Goal: Task Accomplishment & Management: Manage account settings

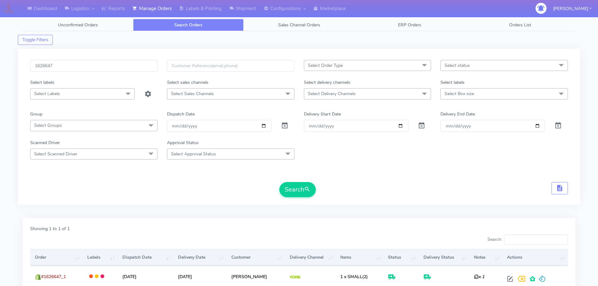
click at [134, 63] on input "1626647" at bounding box center [94, 66] width 128 height 12
type input "1628276"
click at [280, 182] on button "Search" at bounding box center [298, 189] width 36 height 15
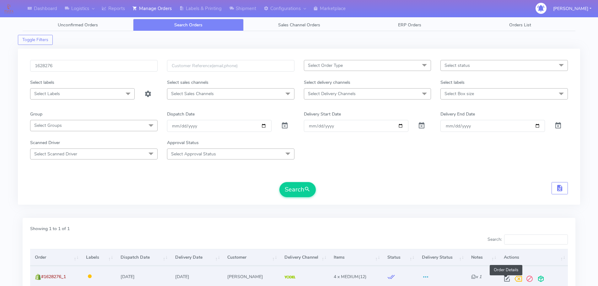
click at [508, 279] on span at bounding box center [507, 280] width 11 height 6
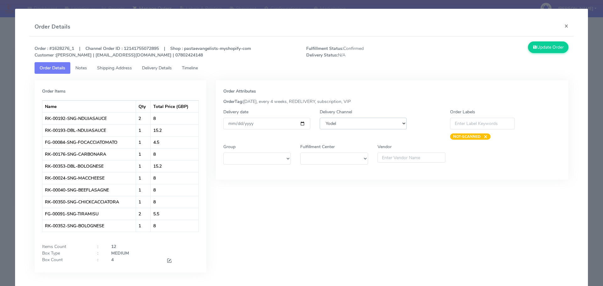
click at [347, 124] on select "DHL OnFleet Royal Mail DPD Yodel MaxOptra Amazon Collection" at bounding box center [363, 124] width 87 height 12
select select "3"
click at [320, 118] on select "DHL OnFleet Royal Mail DPD Yodel MaxOptra Amazon Collection" at bounding box center [363, 124] width 87 height 12
click at [533, 48] on icon at bounding box center [535, 47] width 4 height 6
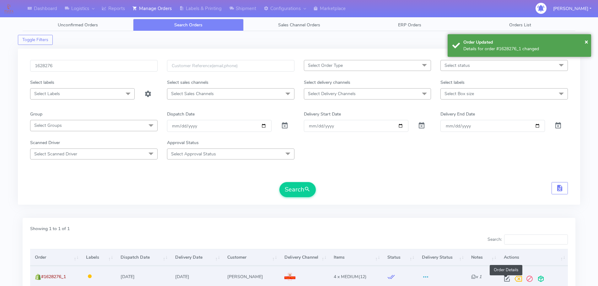
click at [505, 278] on span at bounding box center [507, 280] width 11 height 6
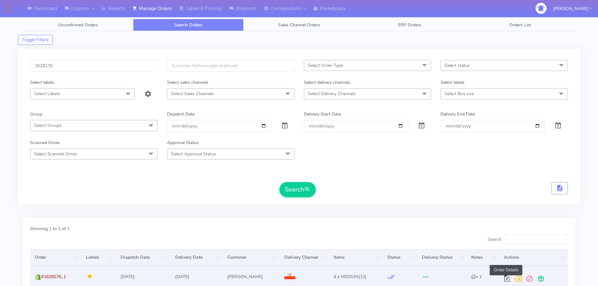
select select "3"
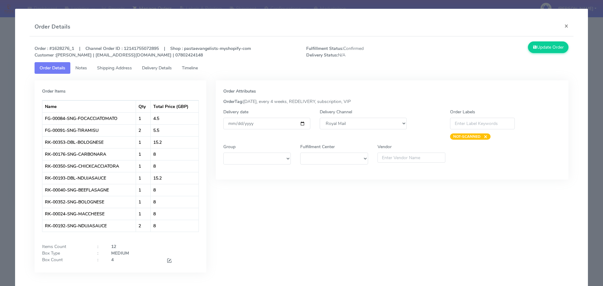
click at [198, 68] on span "Timeline" at bounding box center [190, 68] width 16 height 6
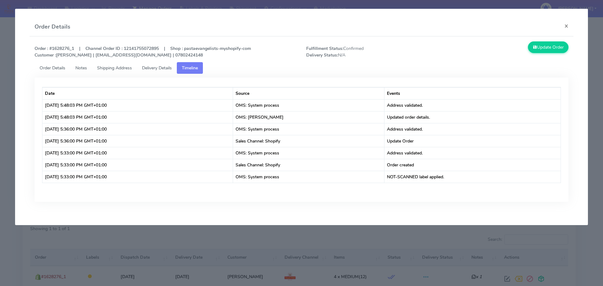
click at [55, 69] on span "Order Details" at bounding box center [53, 68] width 26 height 6
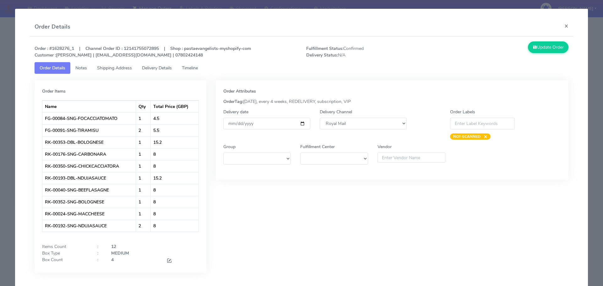
click at [2, 115] on modal-container "Order Details × Order : #1628276_1 | Channel Order ID : 12141755072895 | Shop :…" at bounding box center [301, 143] width 603 height 286
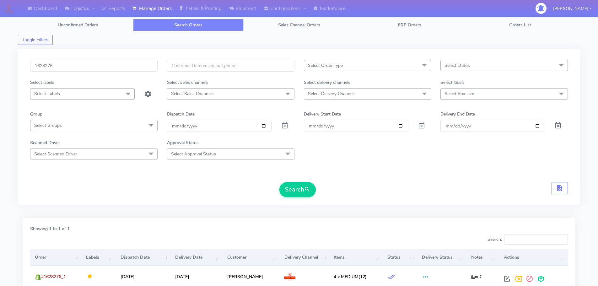
scroll to position [55, 0]
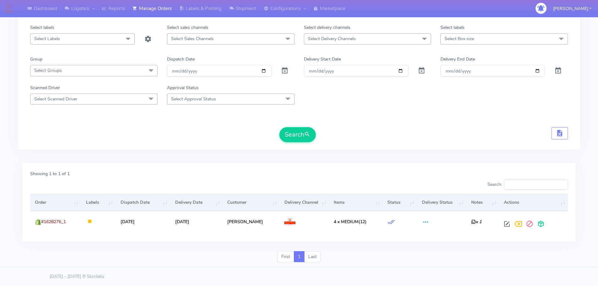
click at [451, 132] on div "Search" at bounding box center [299, 134] width 538 height 15
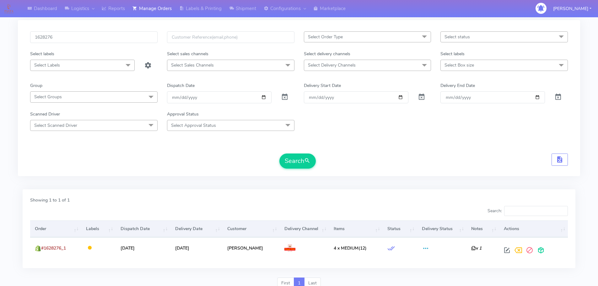
scroll to position [0, 0]
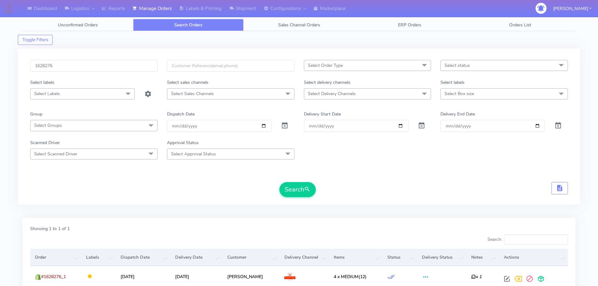
click at [128, 75] on div "1628276" at bounding box center [93, 69] width 137 height 19
click at [128, 67] on input "1628276" at bounding box center [94, 66] width 128 height 12
paste input "064_1"
type input "1628064"
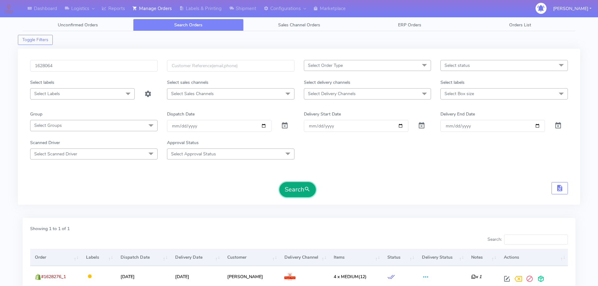
click at [297, 189] on button "Search" at bounding box center [298, 189] width 36 height 15
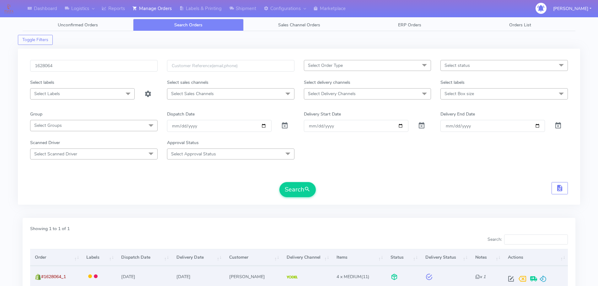
click at [511, 281] on span at bounding box center [511, 280] width 11 height 6
select select "5"
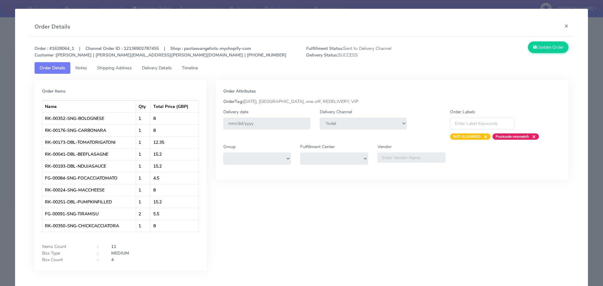
click at [167, 65] on span "Delivery Details" at bounding box center [157, 68] width 30 height 6
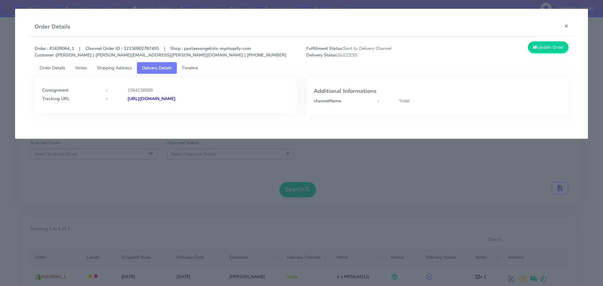
drag, startPoint x: 261, startPoint y: 104, endPoint x: 195, endPoint y: 114, distance: 66.1
click at [195, 114] on div "Consignment : 1364138589 Tracking URL : [URL][DOMAIN_NAME]" at bounding box center [166, 101] width 272 height 47
copy strong "JJD0002249960903770"
drag, startPoint x: 131, startPoint y: 223, endPoint x: 145, endPoint y: 122, distance: 102.1
click at [131, 223] on modal-container "Order Details × Order : #1628064_1 | Channel Order ID : 12136902787455 | Shop :…" at bounding box center [301, 143] width 603 height 286
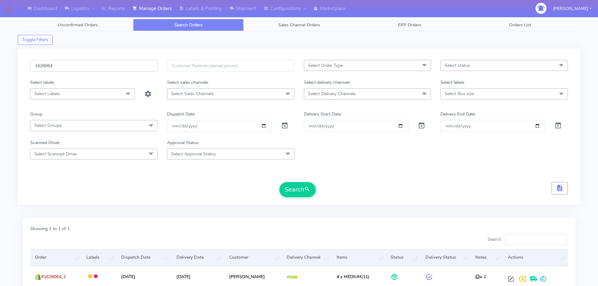
click at [122, 63] on input "1628064" at bounding box center [94, 66] width 128 height 12
paste input "A"
type input "1628064A"
click at [280, 182] on button "Search" at bounding box center [298, 189] width 36 height 15
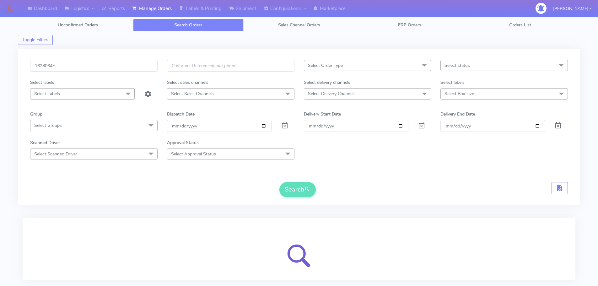
click at [363, 180] on form "1628064A Select Order Type Select All MEALS ATAVI One Off Pasta Club Gift Kit E…" at bounding box center [299, 128] width 538 height 137
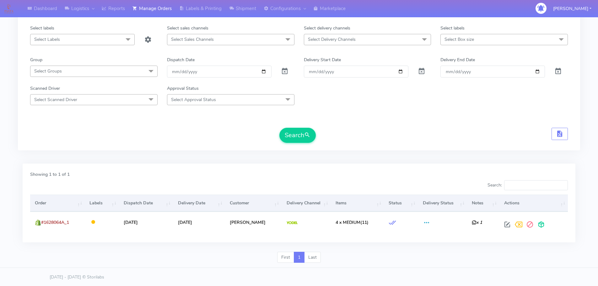
scroll to position [55, 0]
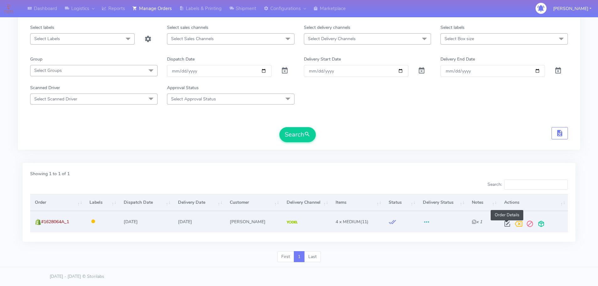
click at [508, 224] on span at bounding box center [507, 225] width 11 height 6
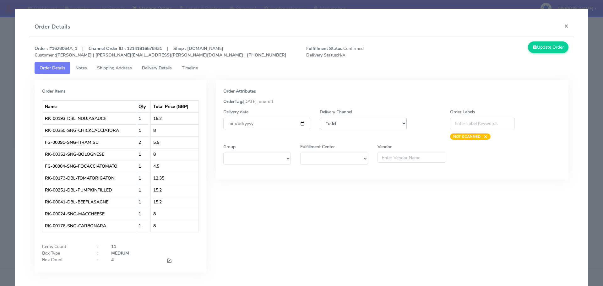
click at [393, 125] on select "DHL OnFleet Royal Mail DPD Yodel MaxOptra Amazon Collection" at bounding box center [363, 124] width 87 height 12
select select "3"
click at [320, 118] on select "DHL OnFleet Royal Mail DPD Yodel MaxOptra Amazon Collection" at bounding box center [363, 124] width 87 height 12
click at [544, 47] on button "Update Order" at bounding box center [548, 47] width 41 height 12
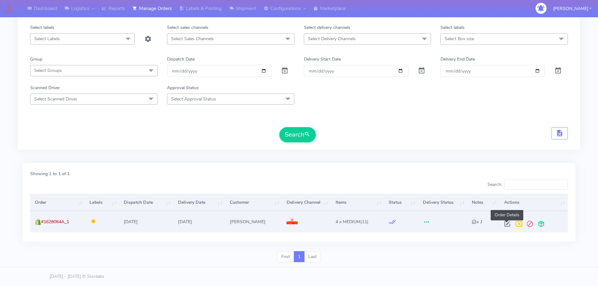
click at [507, 224] on span at bounding box center [507, 225] width 11 height 6
select select "3"
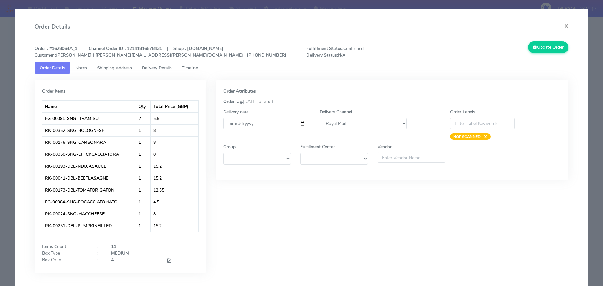
click at [0, 146] on modal-container "Order Details × Order : #1628064A_1 | Channel Order ID : 12141816578431 | Shop …" at bounding box center [301, 143] width 603 height 286
